Goal: Task Accomplishment & Management: Manage account settings

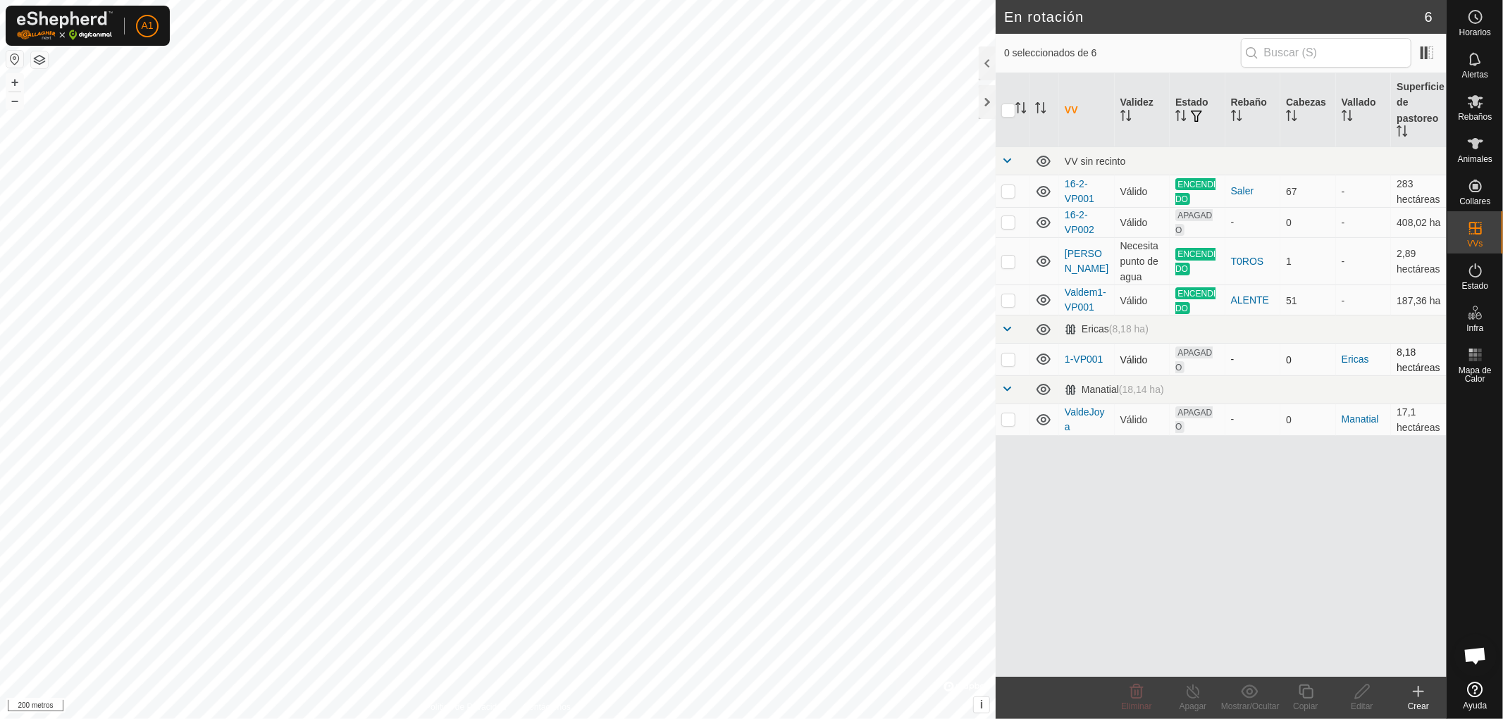
click at [1009, 356] on p-checkbox at bounding box center [1008, 359] width 14 height 11
checkbox input "false"
click at [1007, 419] on p-checkbox at bounding box center [1008, 419] width 14 height 11
click at [1006, 414] on p-checkbox at bounding box center [1008, 419] width 14 height 11
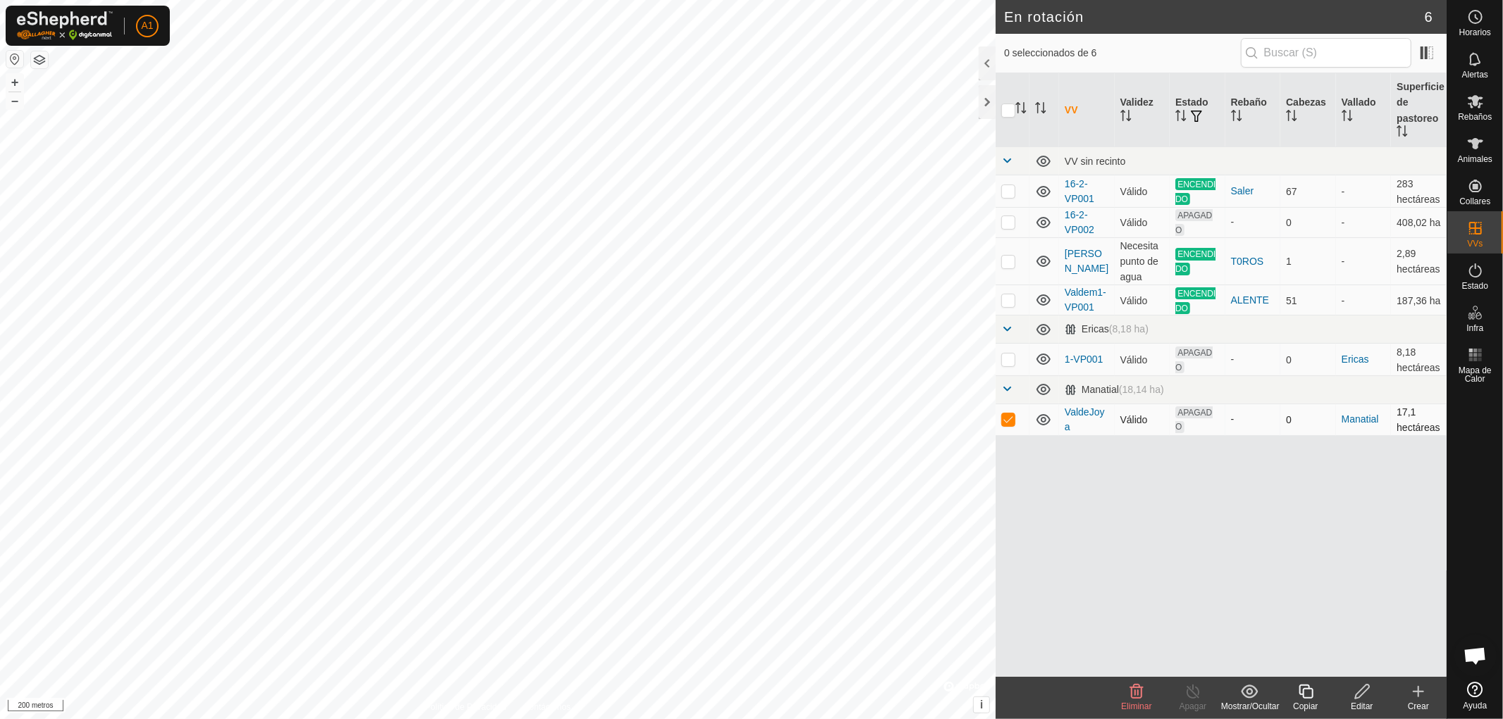
checkbox input "false"
click at [1007, 220] on p-checkbox at bounding box center [1008, 221] width 14 height 11
checkbox input "true"
click at [1360, 695] on icon at bounding box center [1362, 692] width 14 height 14
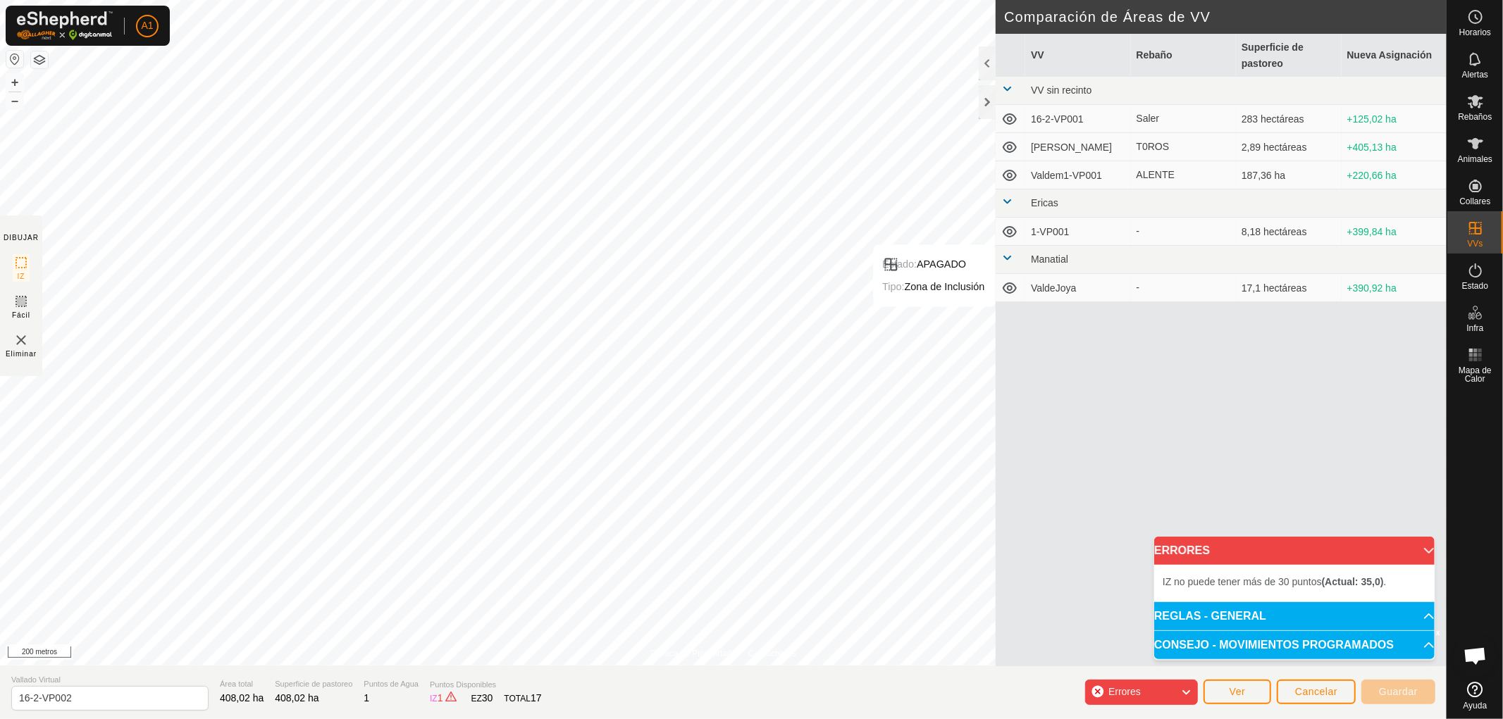
click at [1138, 688] on font "Errores" at bounding box center [1124, 691] width 32 height 11
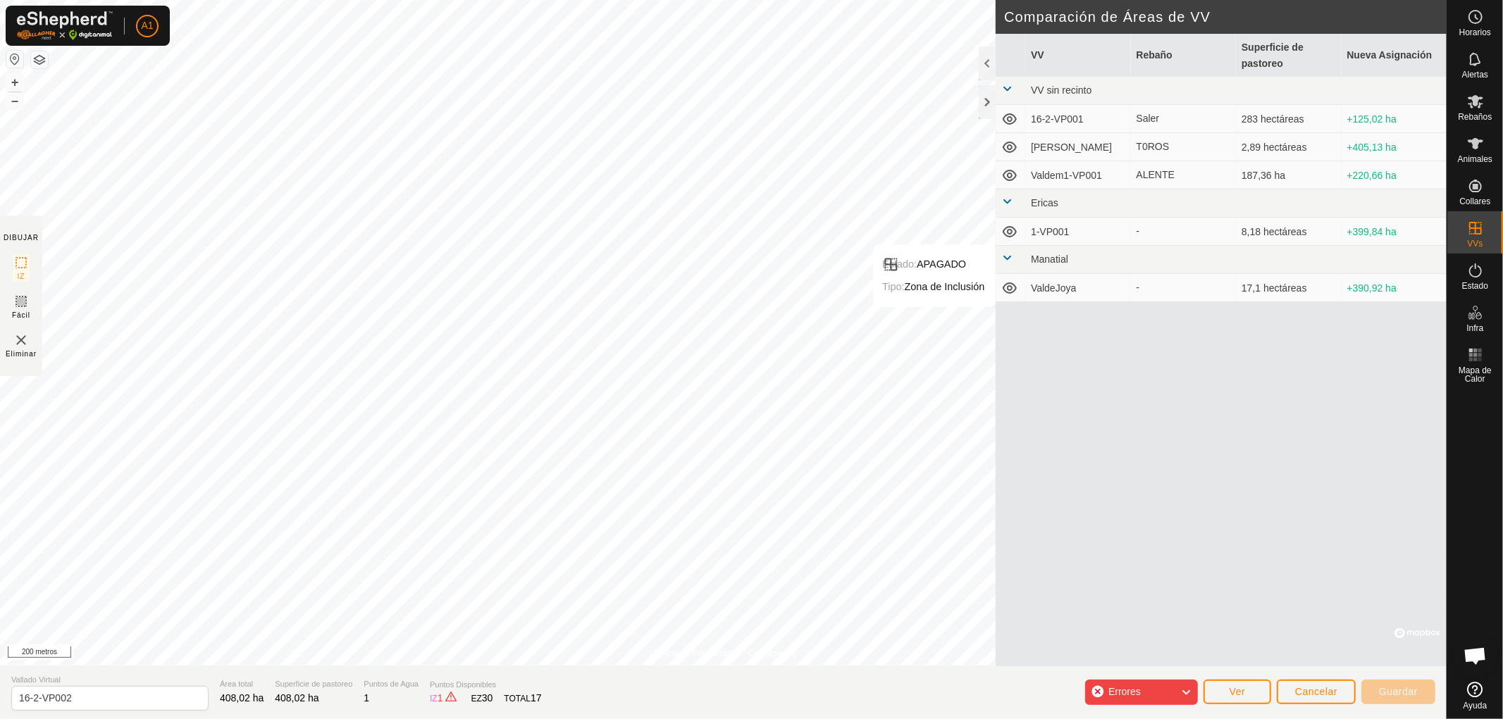
click at [1186, 692] on icon at bounding box center [1185, 692] width 11 height 18
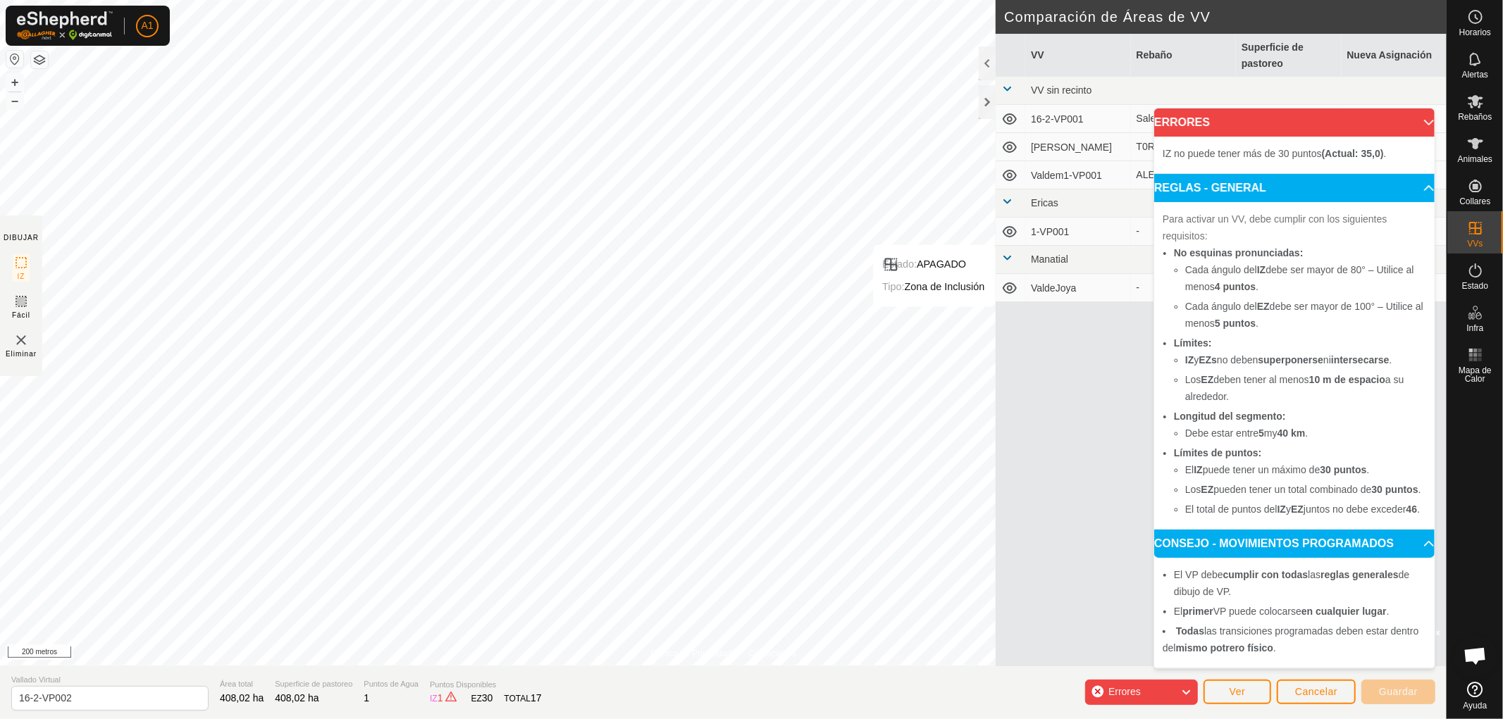
click at [1186, 692] on icon at bounding box center [1185, 692] width 11 height 18
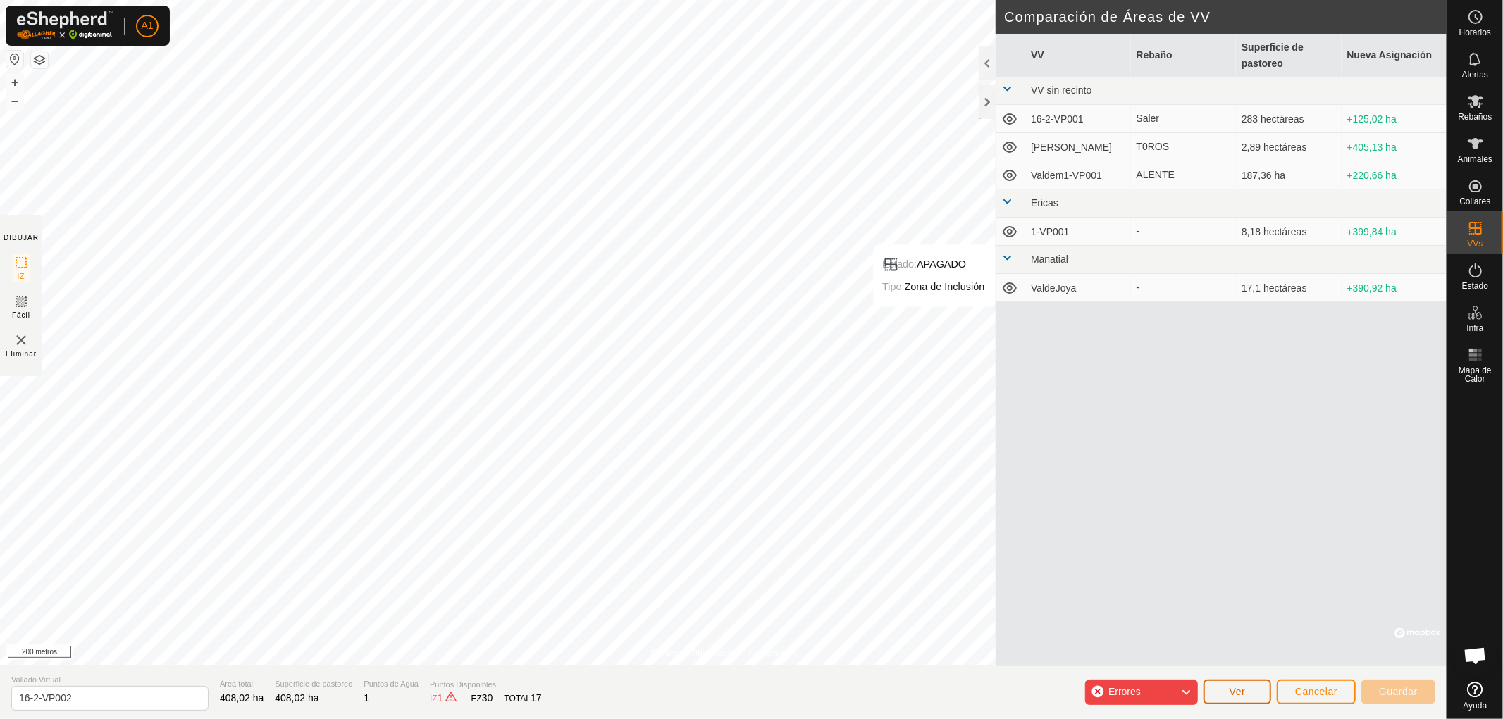
click at [1243, 694] on font "Ver" at bounding box center [1237, 691] width 16 height 11
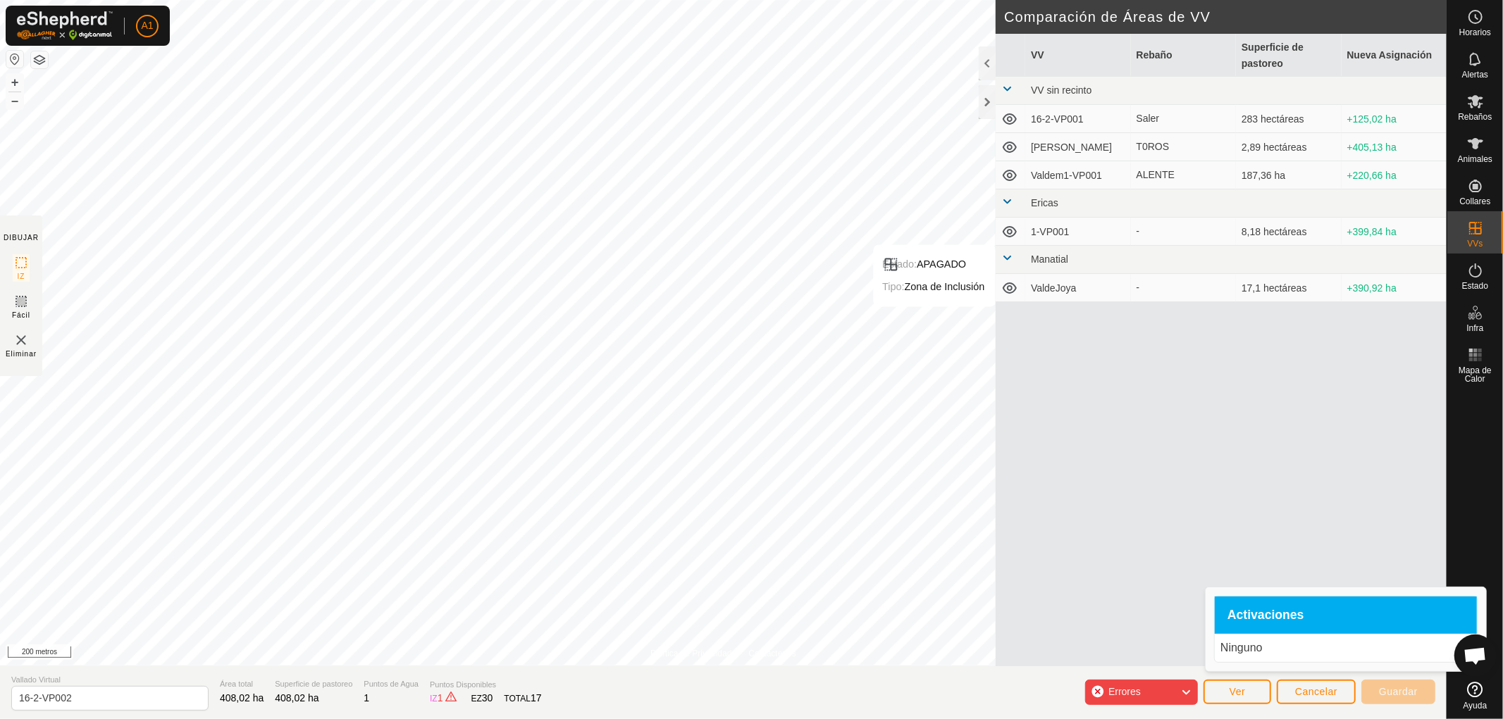
click at [1186, 689] on icon at bounding box center [1185, 692] width 11 height 18
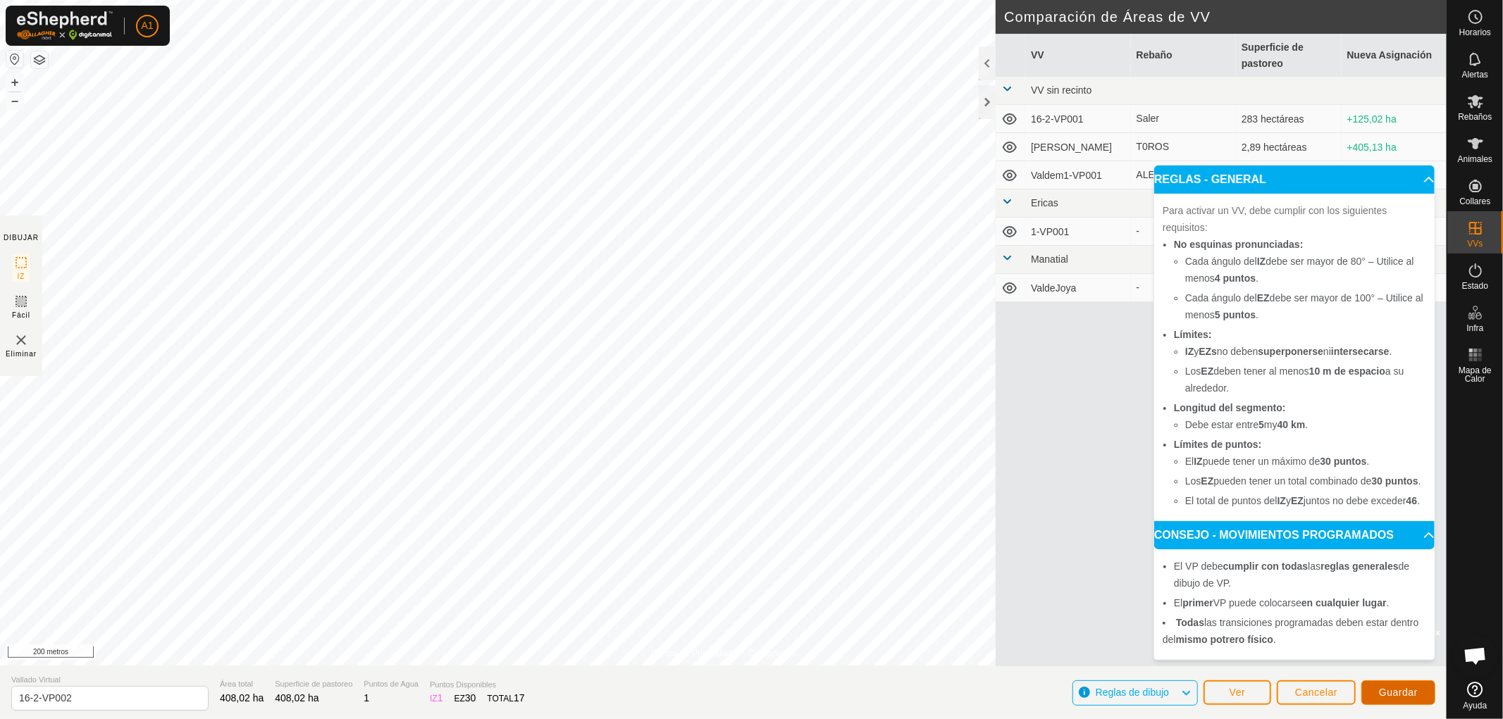
click at [1391, 692] on font "Guardar" at bounding box center [1398, 692] width 39 height 11
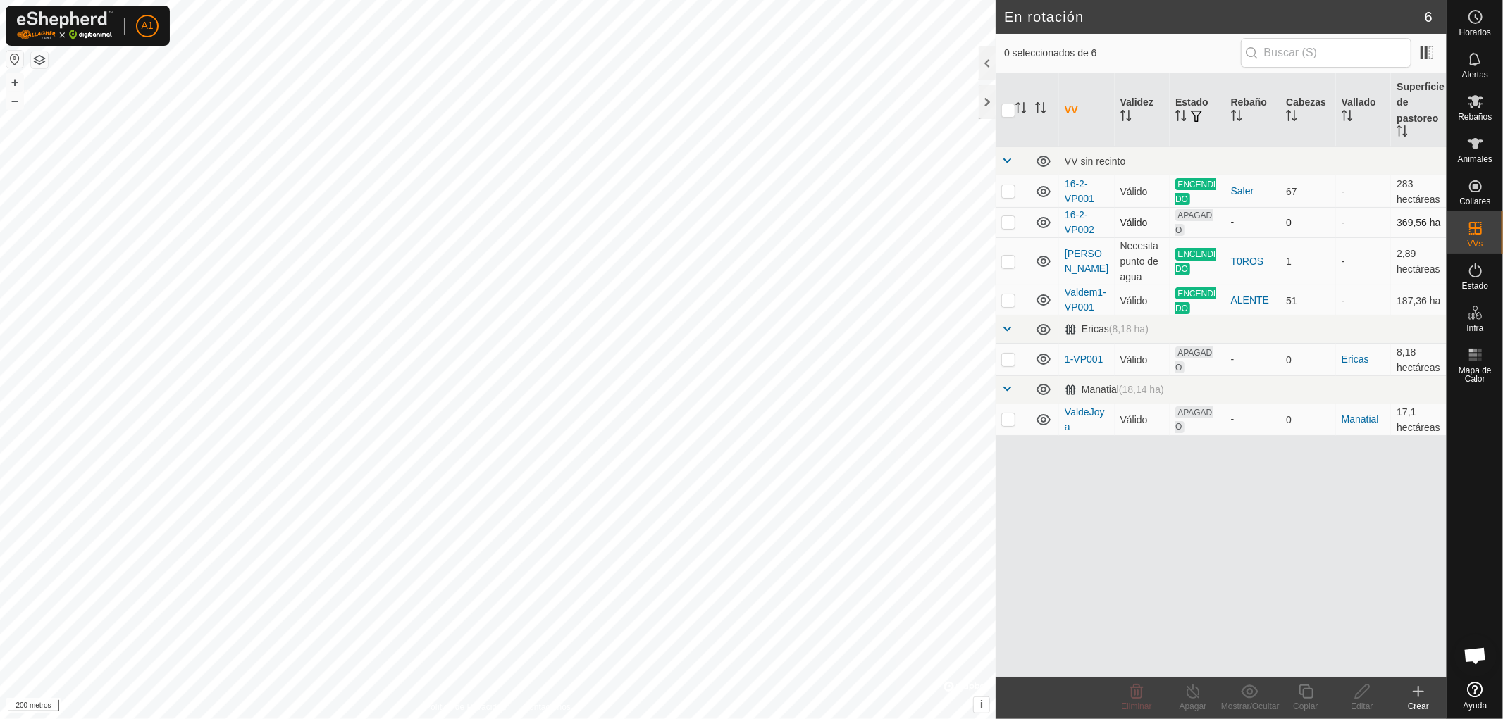
click at [1006, 217] on p-checkbox at bounding box center [1008, 221] width 14 height 11
checkbox input "true"
click at [1362, 702] on font "Editar" at bounding box center [1361, 707] width 22 height 10
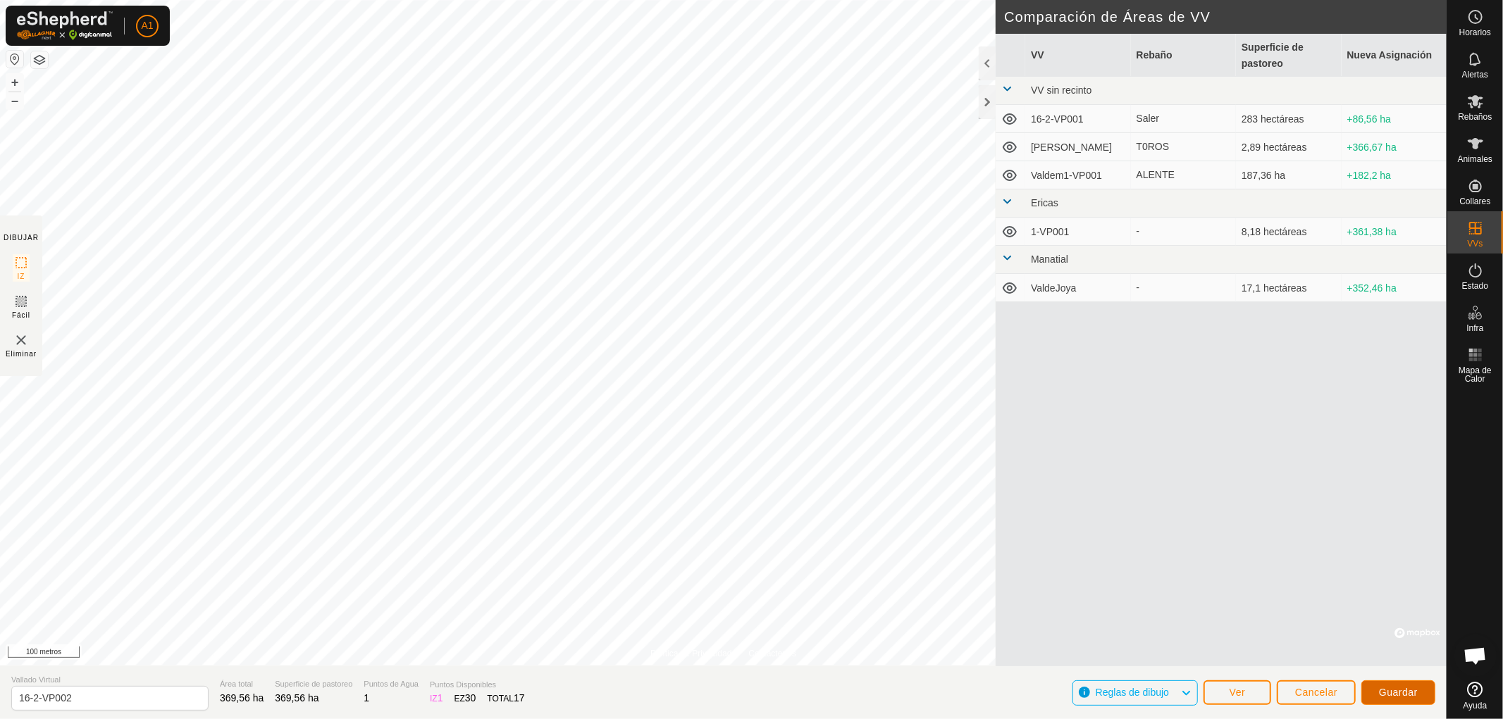
click at [1395, 691] on font "Guardar" at bounding box center [1398, 692] width 39 height 11
